Goal: Register for event/course

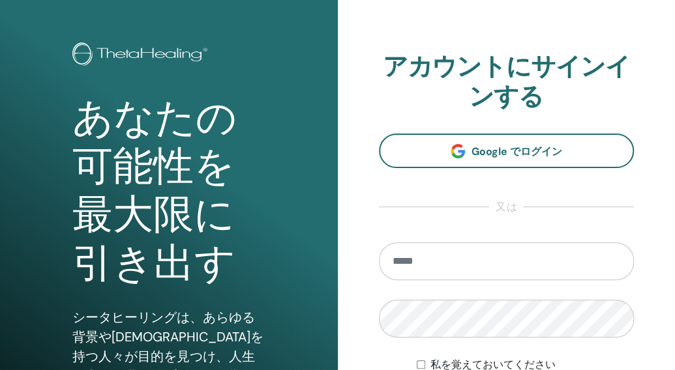
scroll to position [130, 0]
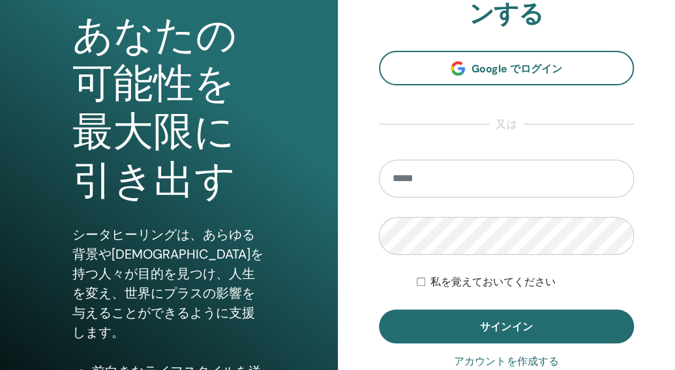
click at [497, 185] on input "email" at bounding box center [507, 179] width 256 height 38
type input "**********"
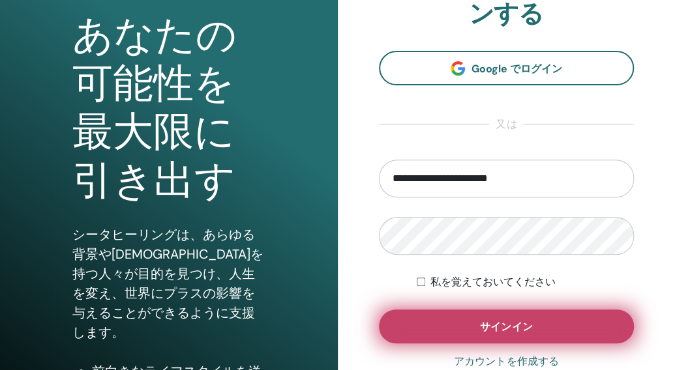
click at [545, 327] on button "サインイン" at bounding box center [507, 327] width 256 height 34
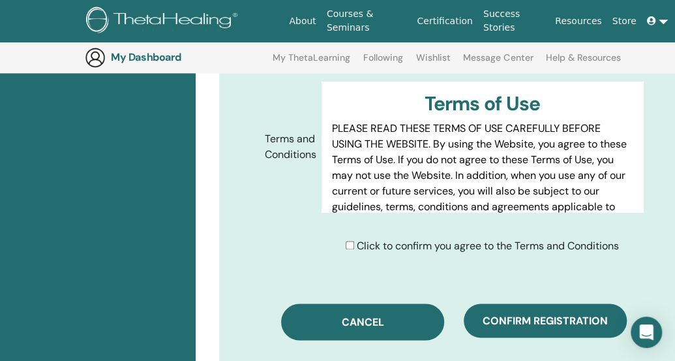
scroll to position [683, 0]
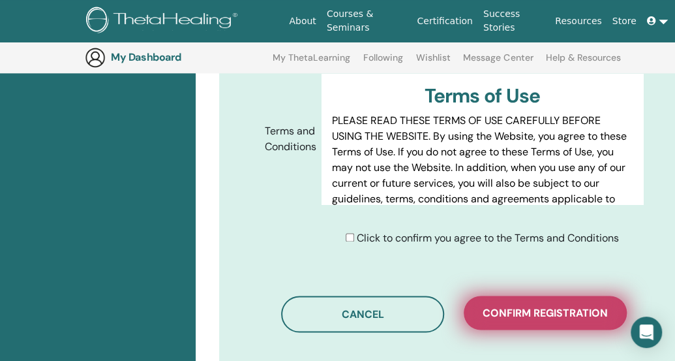
click at [572, 306] on span "Confirm registration" at bounding box center [545, 313] width 125 height 14
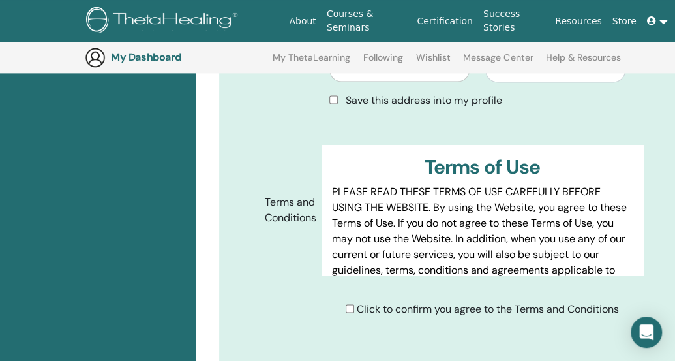
scroll to position [749, 0]
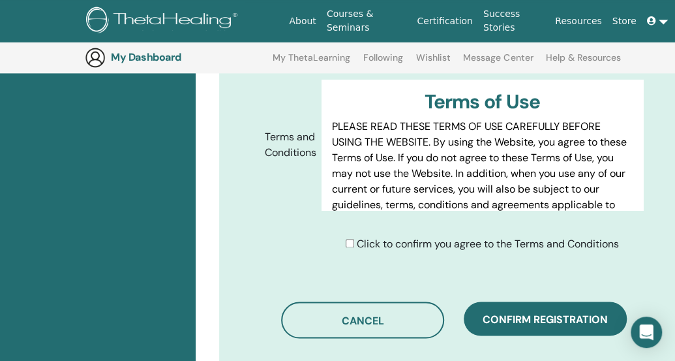
click at [572, 312] on span "Confirm registration" at bounding box center [545, 319] width 125 height 14
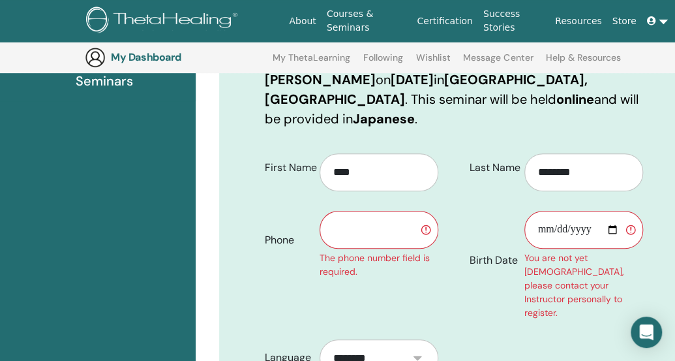
scroll to position [227, 0]
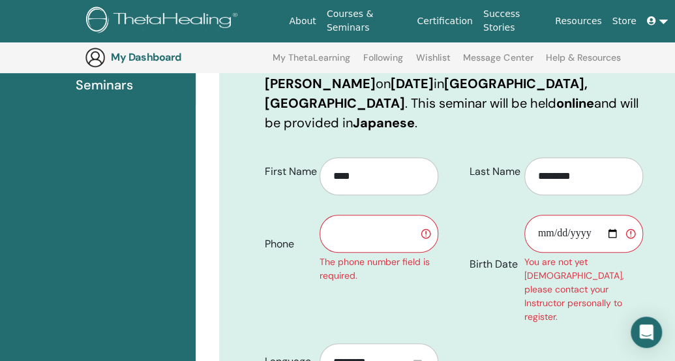
click at [398, 224] on input "text" at bounding box center [378, 234] width 119 height 38
type input "**********"
click at [612, 221] on input "Birth Date" at bounding box center [583, 234] width 119 height 38
click at [614, 215] on input "Birth Date" at bounding box center [583, 234] width 119 height 38
click at [554, 221] on input "Birth Date" at bounding box center [583, 234] width 119 height 38
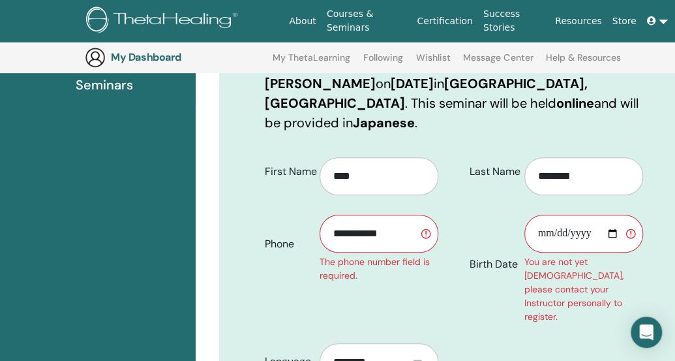
click at [579, 215] on input "Birth Date" at bounding box center [583, 234] width 119 height 38
click at [586, 215] on input "Birth Date" at bounding box center [583, 234] width 119 height 38
type input "**********"
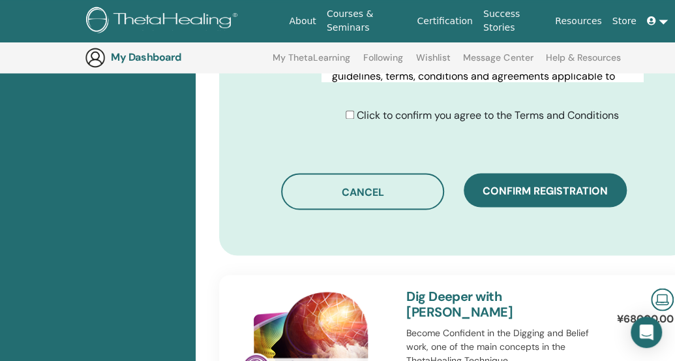
scroll to position [879, 0]
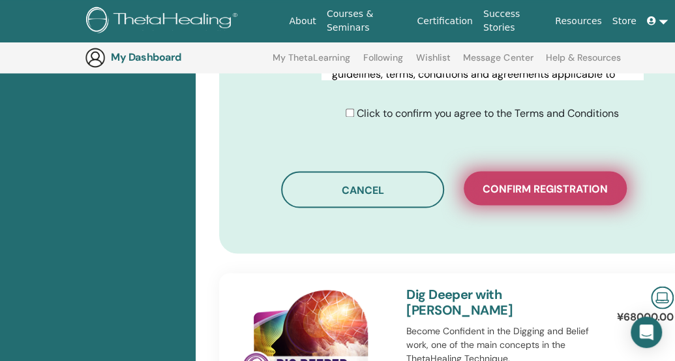
click at [562, 181] on span "Confirm registration" at bounding box center [545, 188] width 125 height 14
